Goal: Task Accomplishment & Management: Use online tool/utility

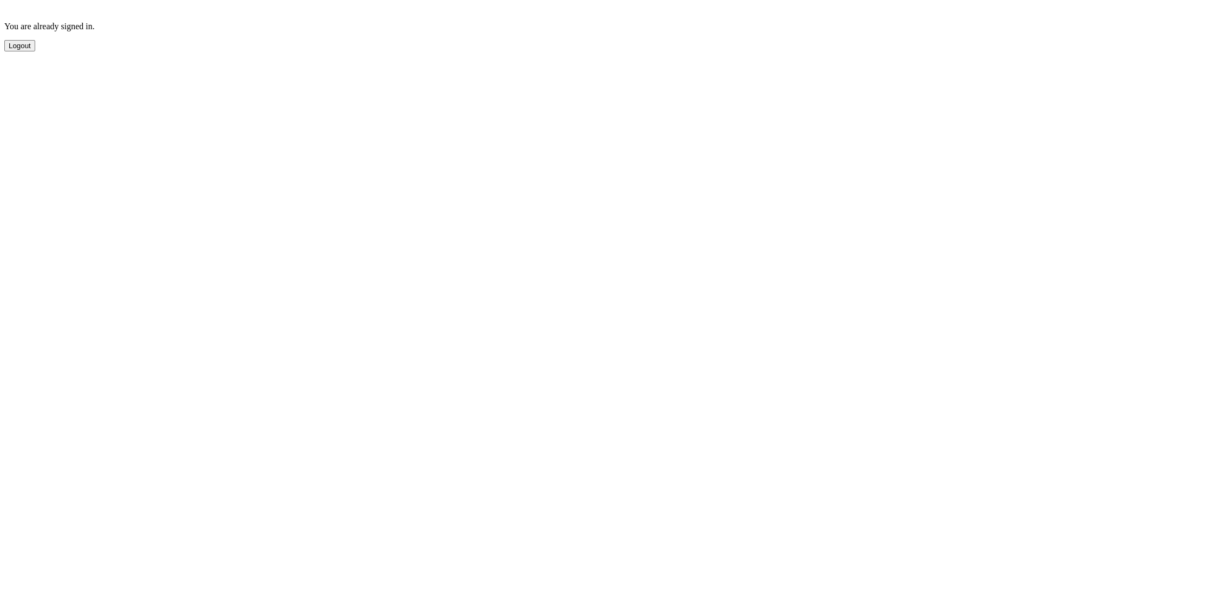
click at [30, 51] on button "Logout" at bounding box center [19, 45] width 31 height 11
click at [41, 82] on button "Sign Out" at bounding box center [22, 76] width 37 height 11
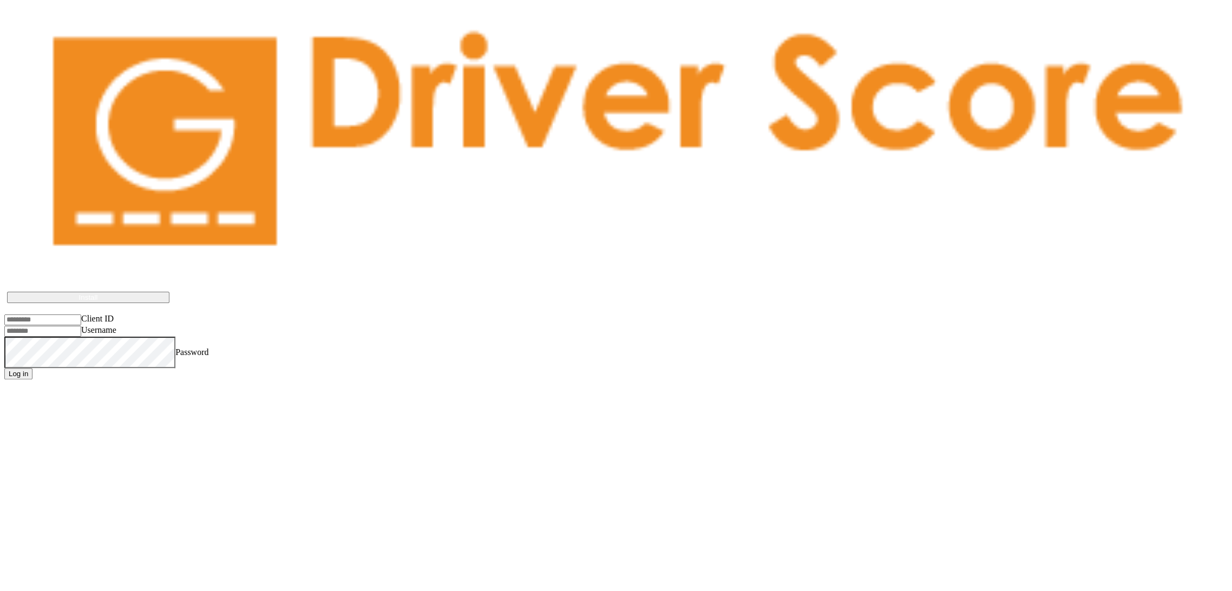
click at [65, 315] on input "Client ID" at bounding box center [42, 320] width 77 height 11
type input "**********"
click at [74, 326] on input "Username" at bounding box center [42, 331] width 77 height 11
click at [81, 326] on input "Username" at bounding box center [42, 331] width 77 height 11
type input "**********"
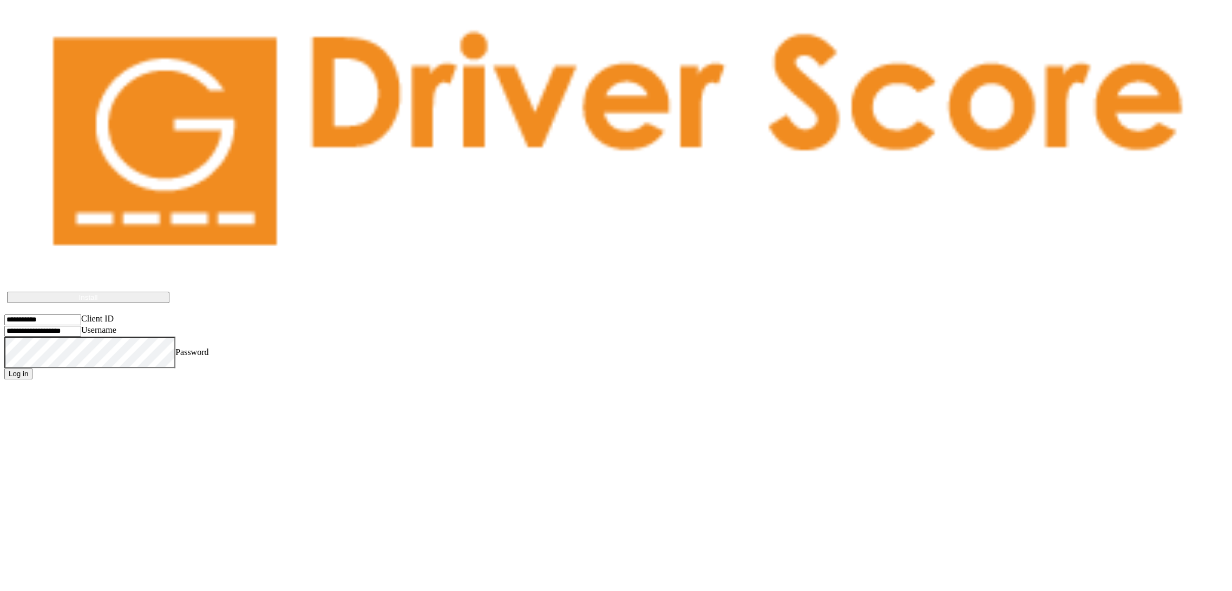
click at [32, 368] on button "Log in" at bounding box center [18, 373] width 28 height 11
click at [68, 315] on input "Client ID" at bounding box center [42, 320] width 77 height 11
click at [345, 207] on body "Driver Score works best if installed on the device Install Client ID Username P…" at bounding box center [616, 201] width 1224 height 358
click at [81, 315] on input "Client ID" at bounding box center [42, 320] width 77 height 11
click at [351, 171] on body "Driver Score works best if installed on the device Install Client ID Username P…" at bounding box center [616, 201] width 1224 height 358
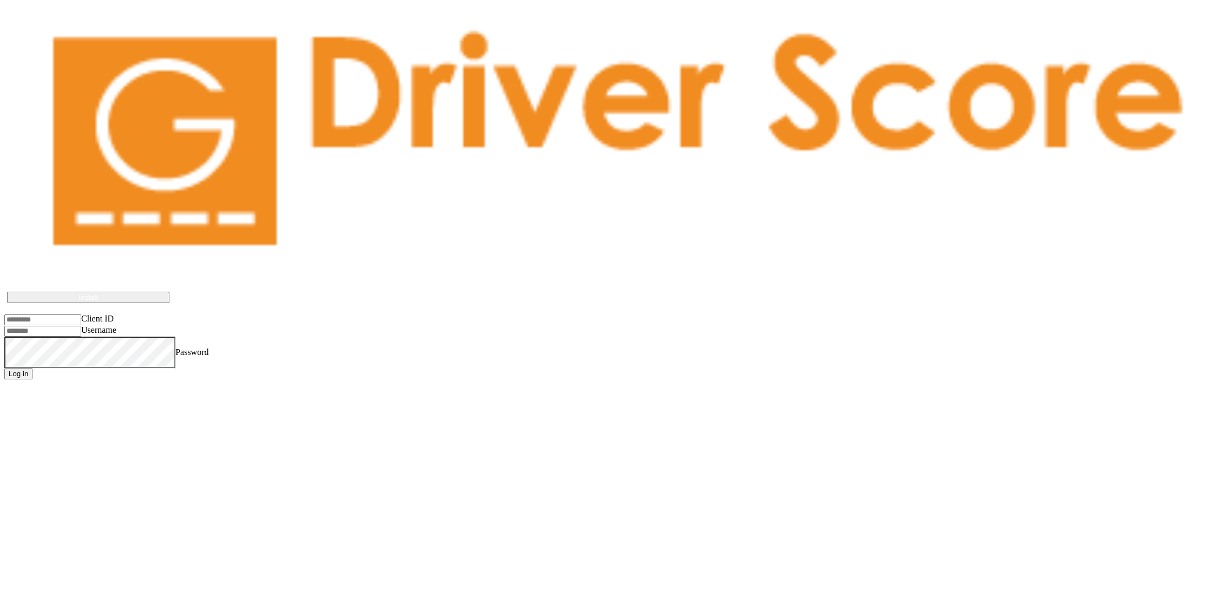
drag, startPoint x: 308, startPoint y: 1, endPoint x: 104, endPoint y: 193, distance: 279.6
click at [81, 315] on input "Client ID" at bounding box center [42, 320] width 77 height 11
type input "*********"
click at [81, 326] on input "Username" at bounding box center [42, 331] width 77 height 11
type input "*"
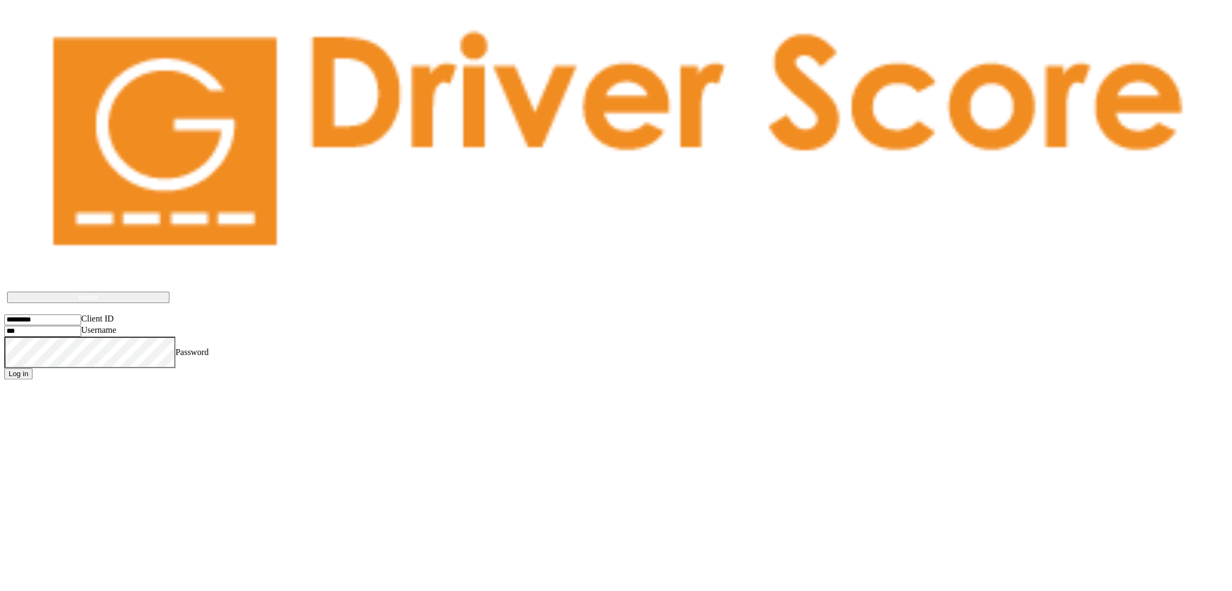
type input "**********"
click at [4, 368] on button "Log in" at bounding box center [18, 373] width 28 height 11
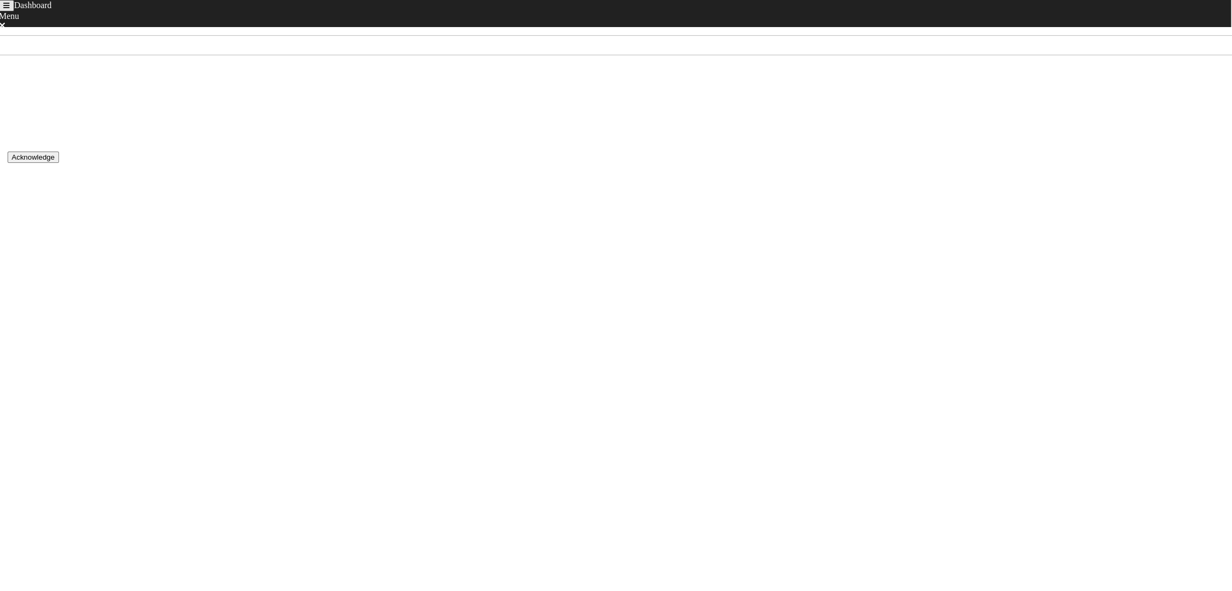
click at [24, 217] on icon at bounding box center [20, 221] width 5 height 9
click at [153, 57] on div "1 events" at bounding box center [138, 62] width 29 height 12
click at [12, 7] on button "back navigation" at bounding box center [5, 5] width 13 height 11
click at [14, 11] on button "Toggle navigation" at bounding box center [6, 5] width 15 height 11
click at [21, 513] on div "Menu" at bounding box center [616, 518] width 1224 height 10
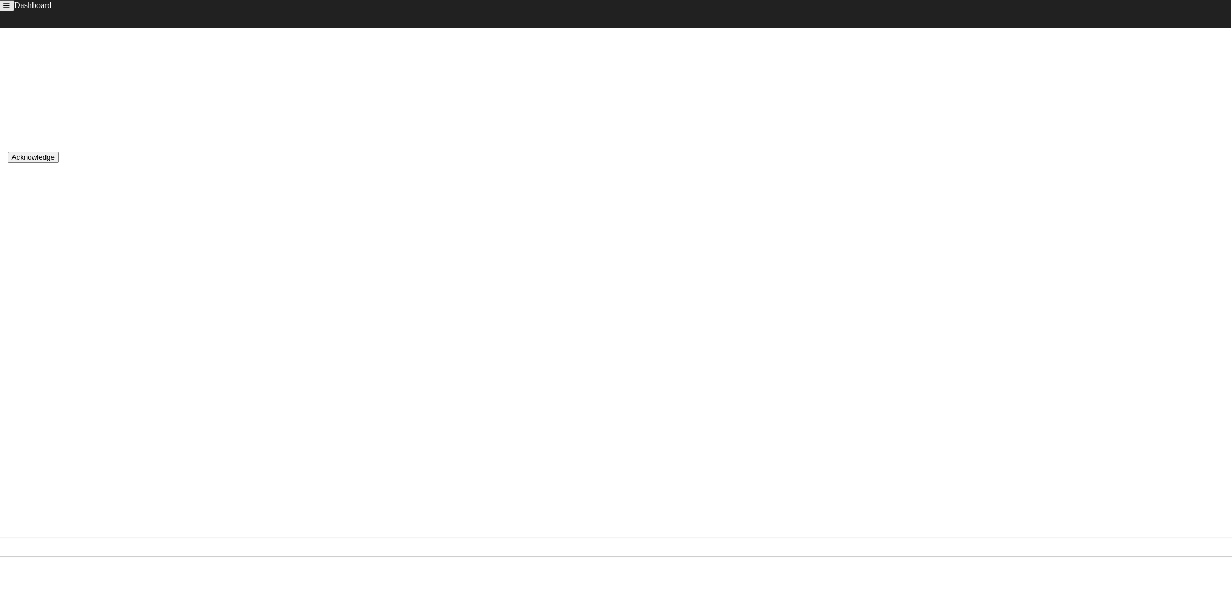
click at [541, 513] on div at bounding box center [616, 513] width 1224 height 0
click at [11, 523] on icon at bounding box center [7, 527] width 6 height 9
click at [10, 9] on icon "Toggle navigation" at bounding box center [6, 5] width 6 height 7
click at [26, 562] on link "Sign Out" at bounding box center [19, 566] width 31 height 9
click at [73, 560] on button "Sign Out" at bounding box center [54, 565] width 37 height 11
